Goal: Find specific page/section

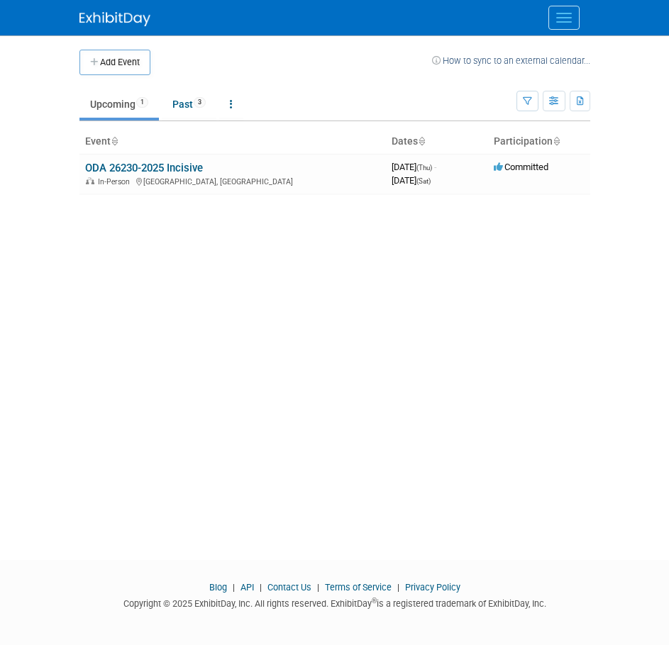
click at [567, 22] on span "Menu" at bounding box center [564, 21] width 16 height 1
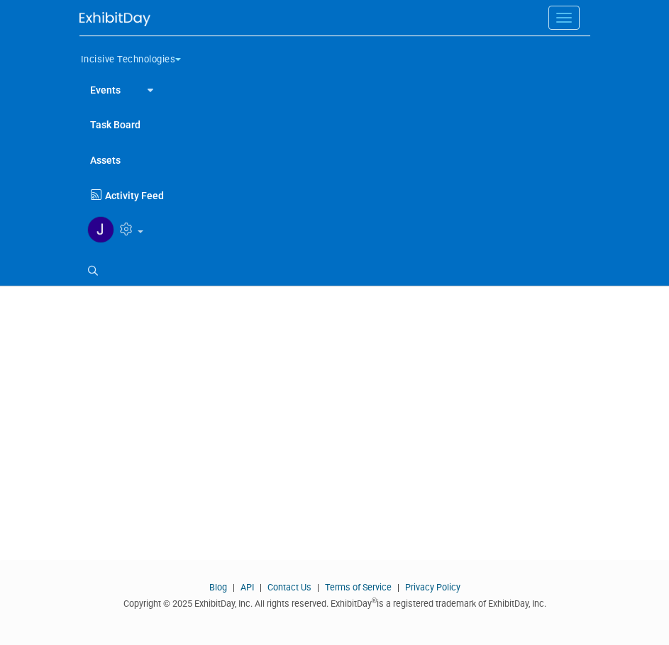
click at [82, 52] on button "Incisive Technologies" at bounding box center [139, 57] width 120 height 30
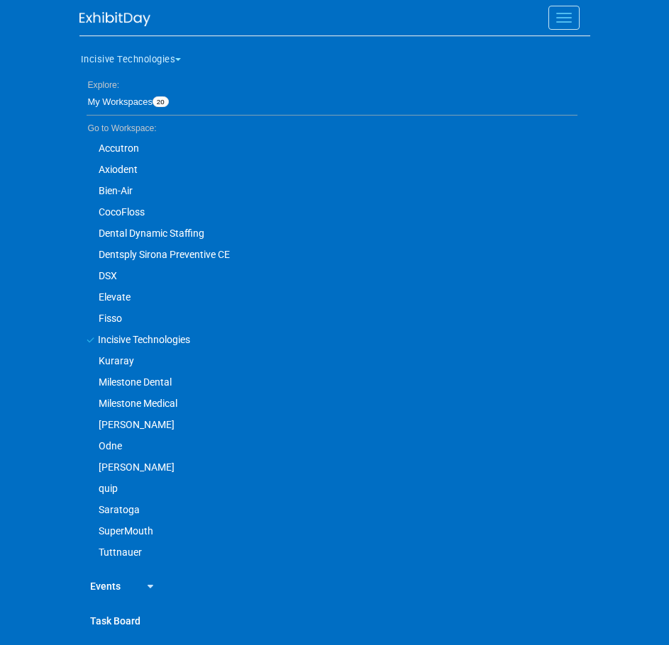
click at [111, 275] on link "DSX" at bounding box center [328, 275] width 498 height 21
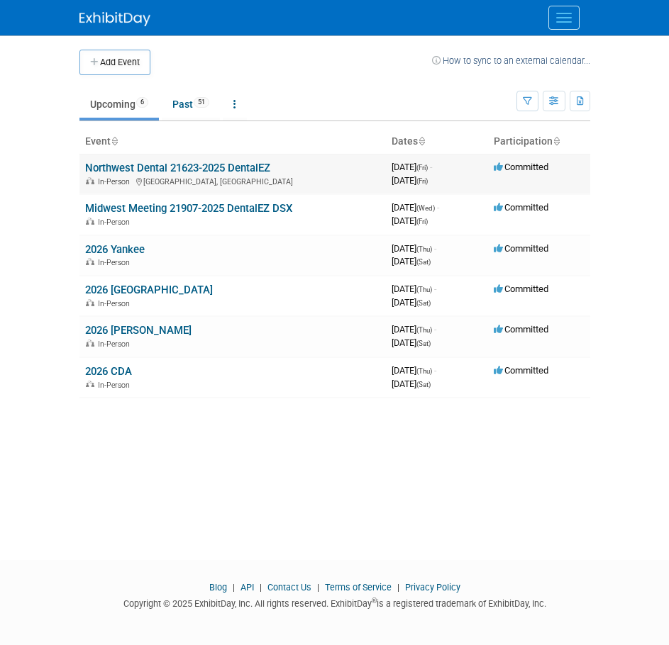
click at [156, 170] on link "Northwest Dental 21623-2025 DentalEZ" at bounding box center [177, 168] width 185 height 13
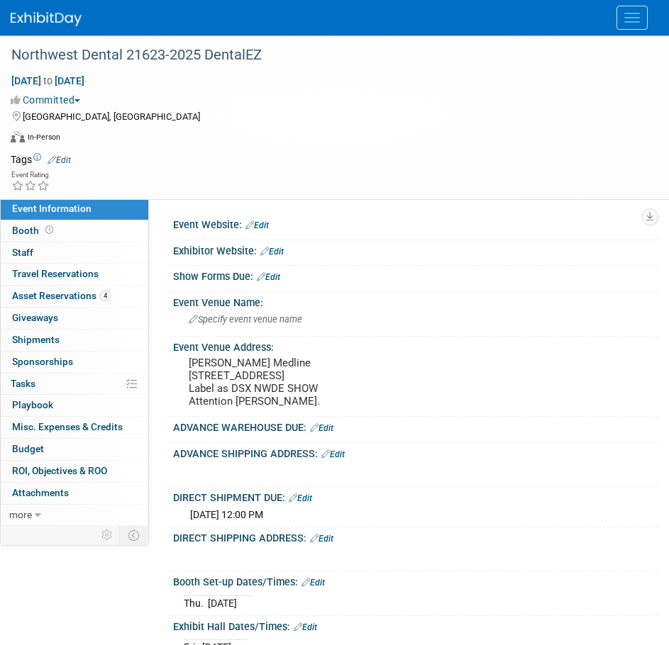
scroll to position [71, 0]
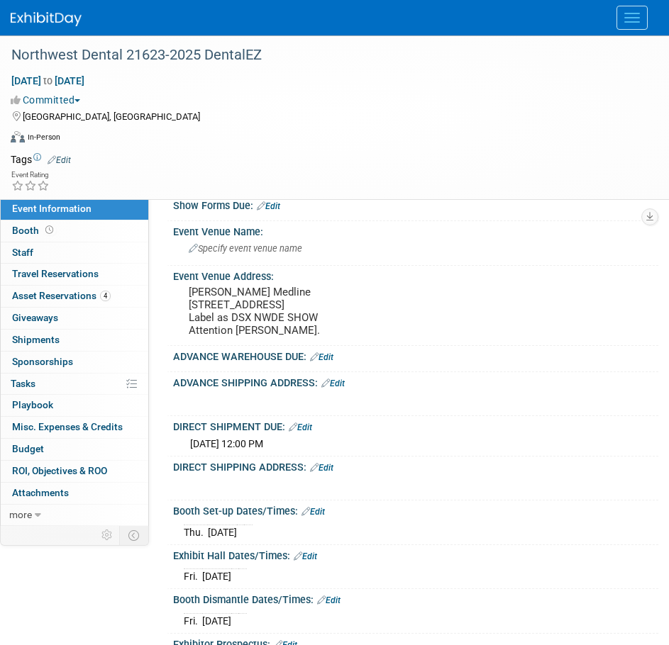
drag, startPoint x: 179, startPoint y: 293, endPoint x: 322, endPoint y: 342, distance: 150.7
click at [322, 342] on div "Event Venue Address: Sinclair Medline 3844 53 Ave NW, Edmonton, AB T6B 3P3 Labe…" at bounding box center [413, 306] width 492 height 80
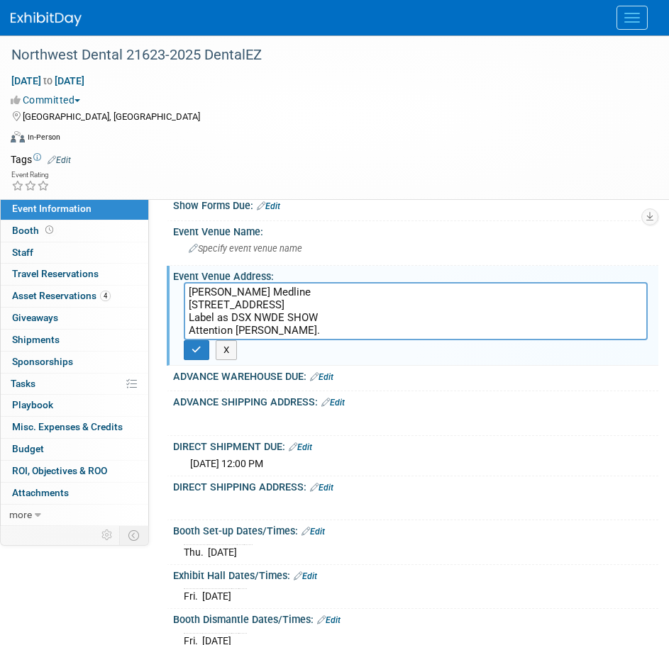
click at [322, 321] on textarea "Sinclair Medline 3844 53 Ave NW, Edmonton, AB T6B 3P3 Label as DSX NWDE SHOW At…" at bounding box center [416, 311] width 464 height 58
drag, startPoint x: 184, startPoint y: 289, endPoint x: 275, endPoint y: 326, distance: 98.0
click at [275, 326] on textarea "Sinclair Medline 3844 53 Ave NW, Edmonton, AB T6B 3P3 Label as DSX NWDE SHOW At…" at bounding box center [416, 311] width 464 height 58
click at [643, 16] on button "Menu" at bounding box center [631, 18] width 31 height 24
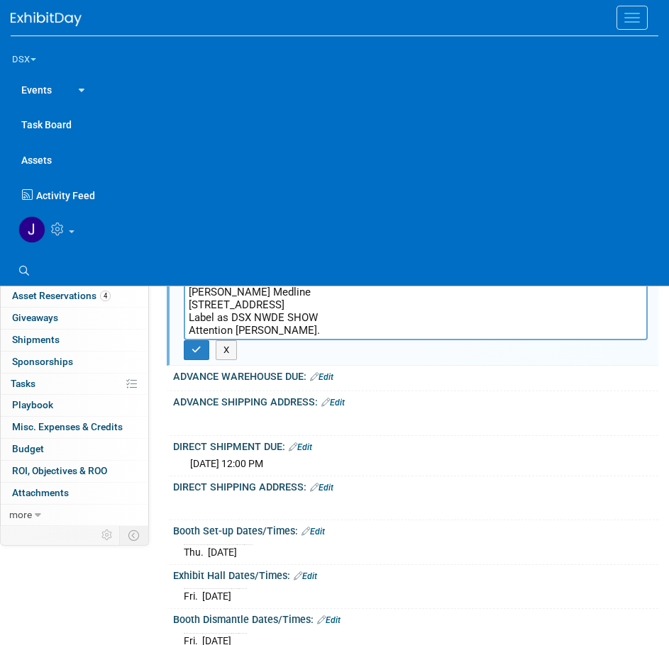
click at [67, 228] on icon at bounding box center [59, 229] width 16 height 13
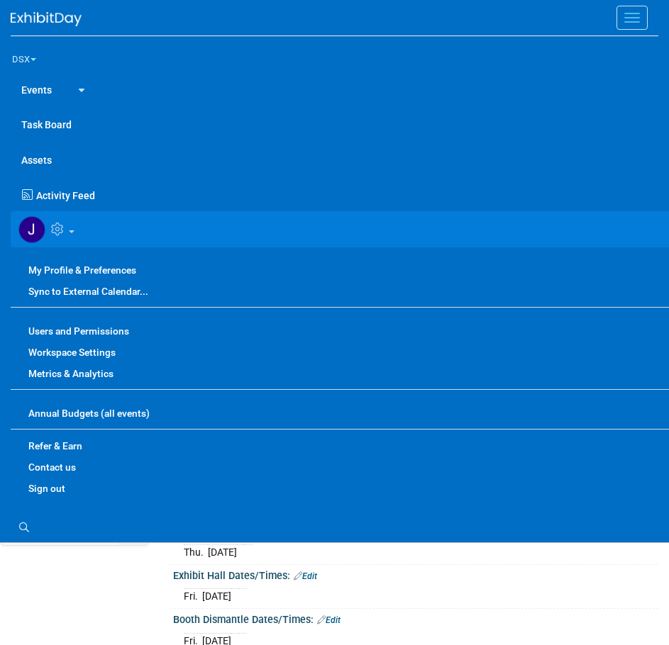
click at [57, 483] on link "Sign out" at bounding box center [345, 488] width 669 height 21
